Goal: Transaction & Acquisition: Purchase product/service

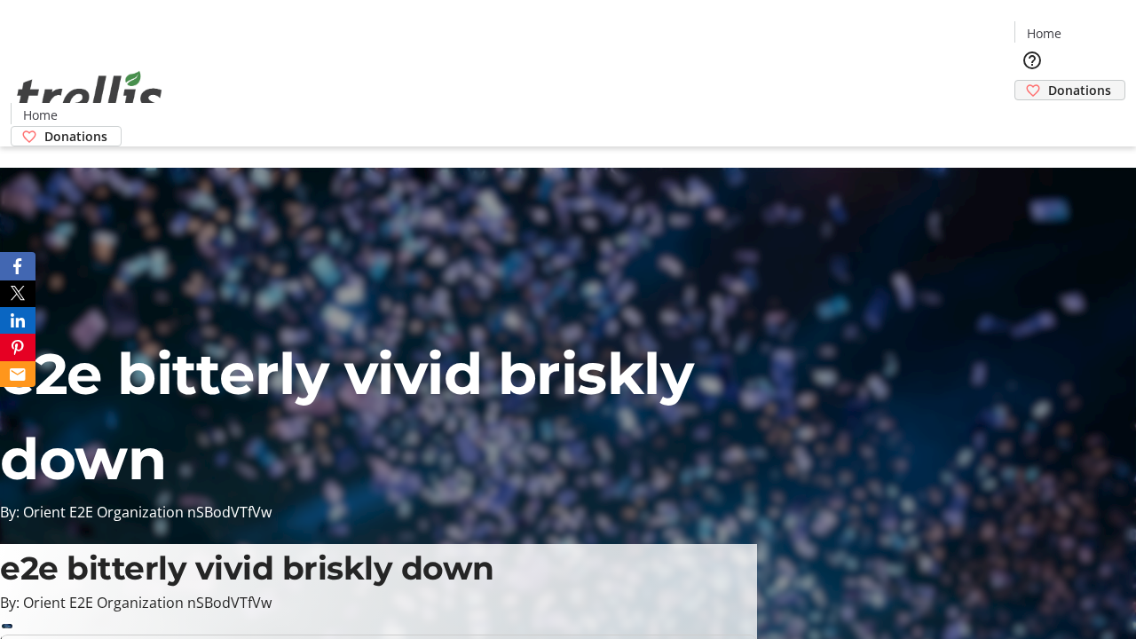
click at [1048, 81] on span "Donations" at bounding box center [1079, 90] width 63 height 19
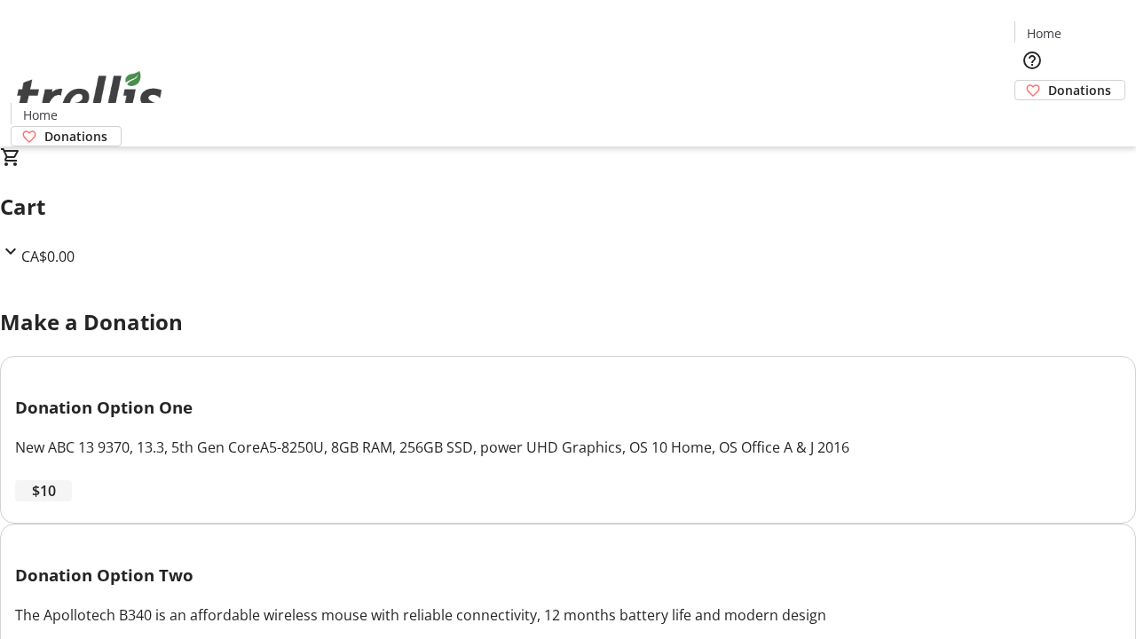
click at [56, 501] on span "$10" at bounding box center [44, 490] width 24 height 21
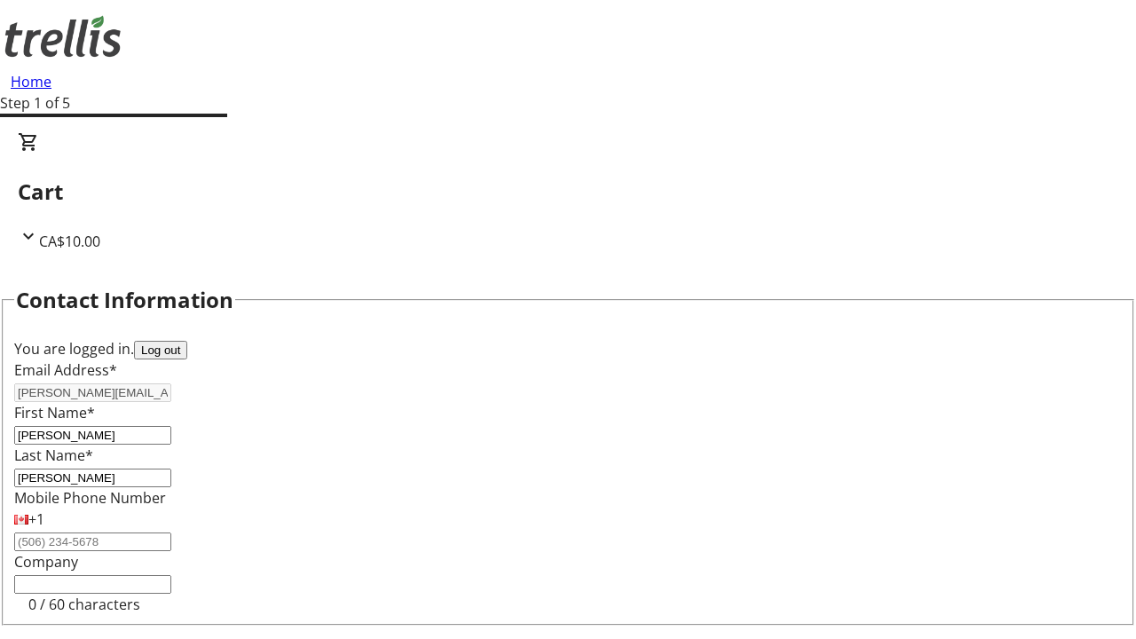
select select "BC"
select select "CA"
type input "V1Y 0C2"
